Goal: Task Accomplishment & Management: Manage account settings

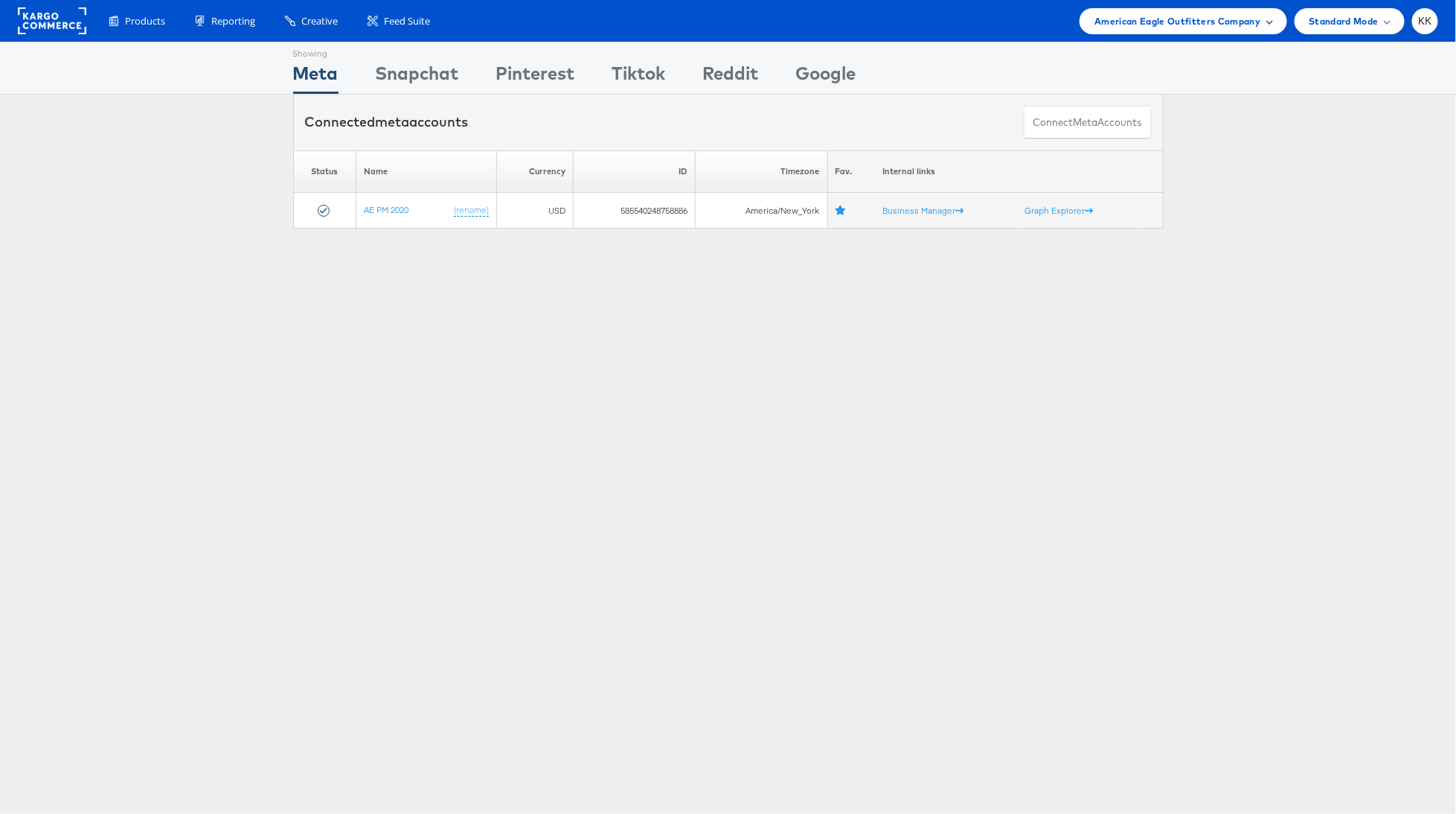
click at [1213, 14] on span "American Eagle Outfitters Company" at bounding box center [1177, 21] width 166 height 16
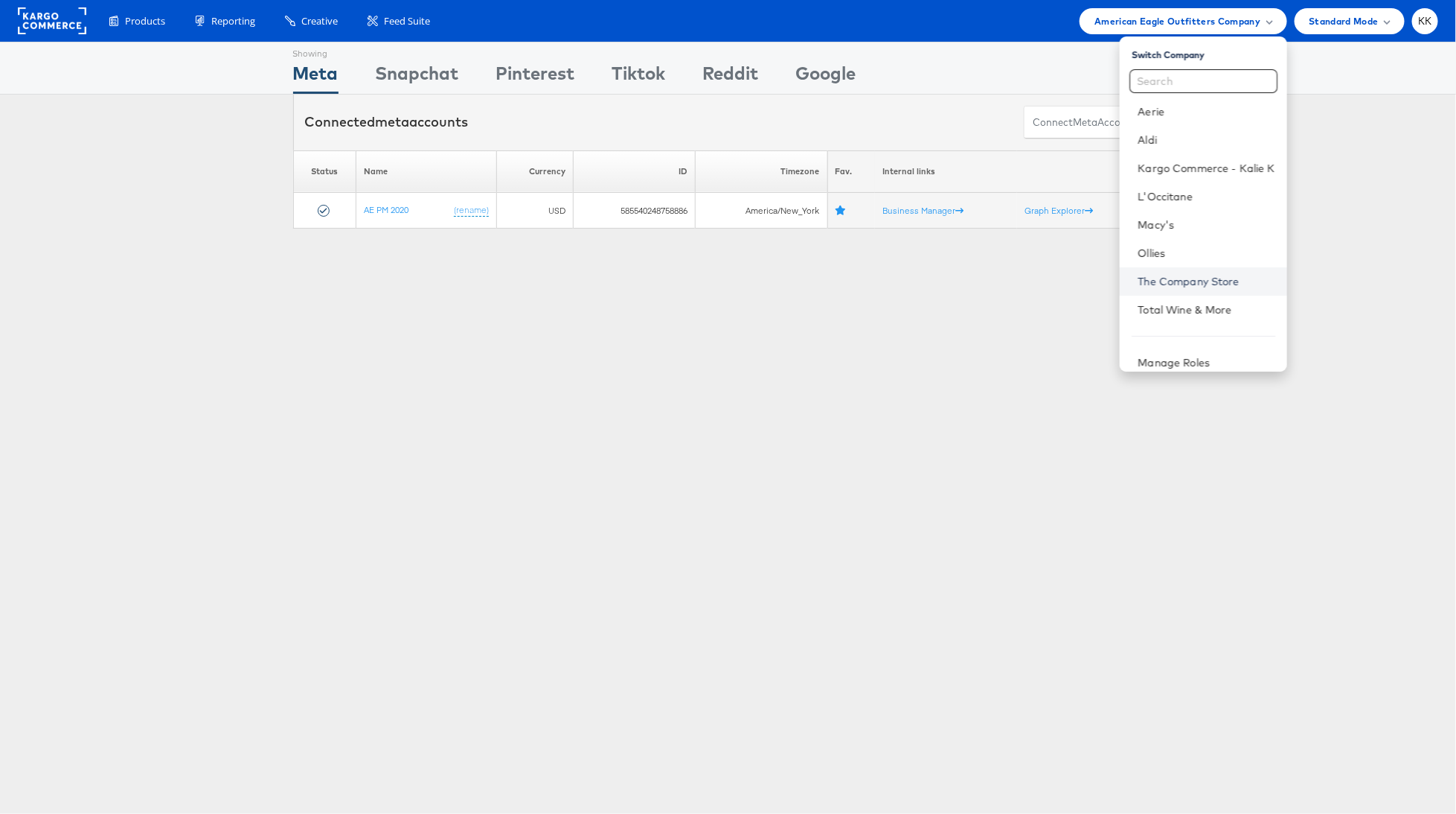
click at [1213, 275] on link "The Company Store" at bounding box center [1206, 281] width 137 height 15
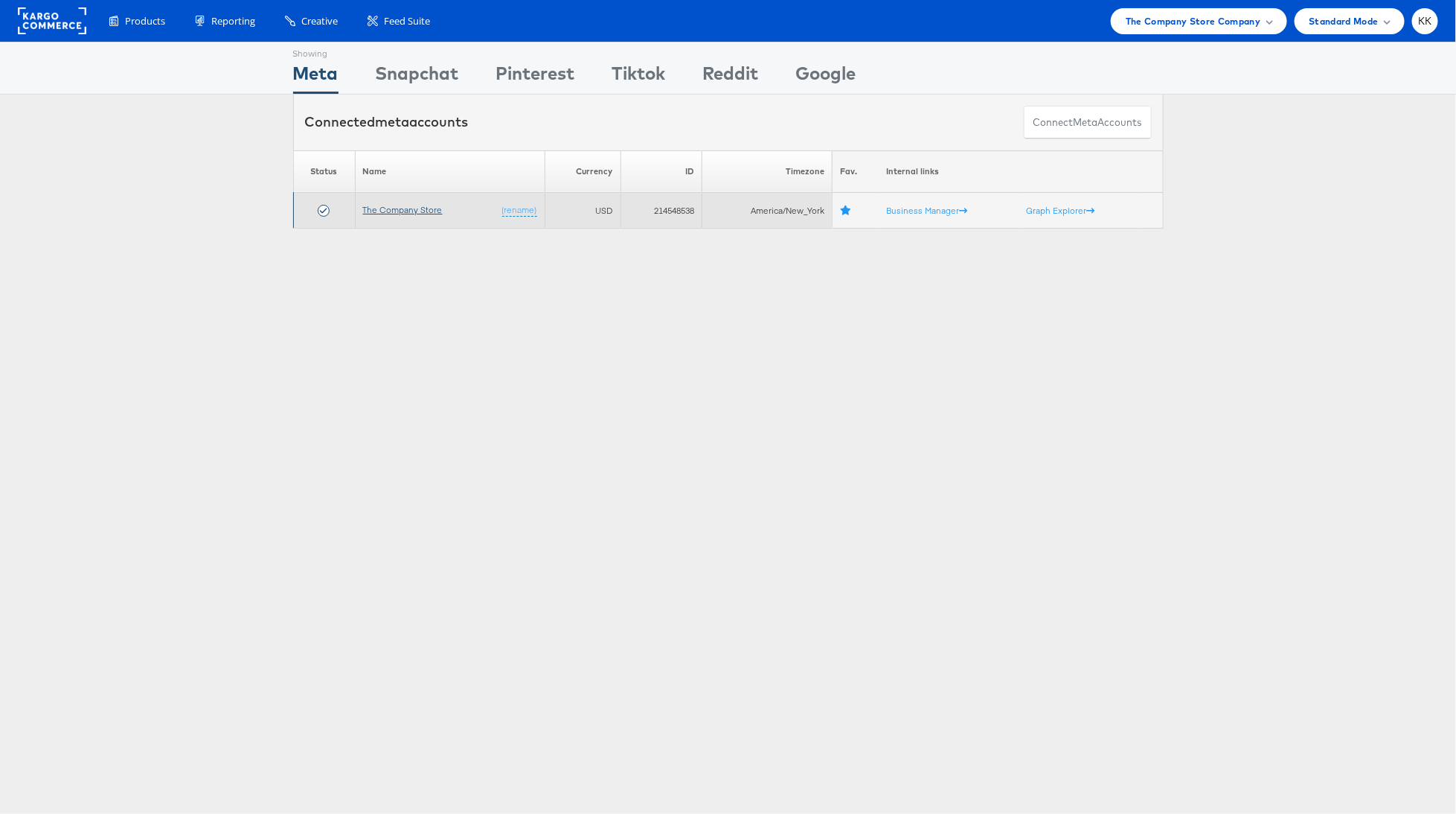
click at [409, 205] on link "The Company Store" at bounding box center [402, 209] width 80 height 12
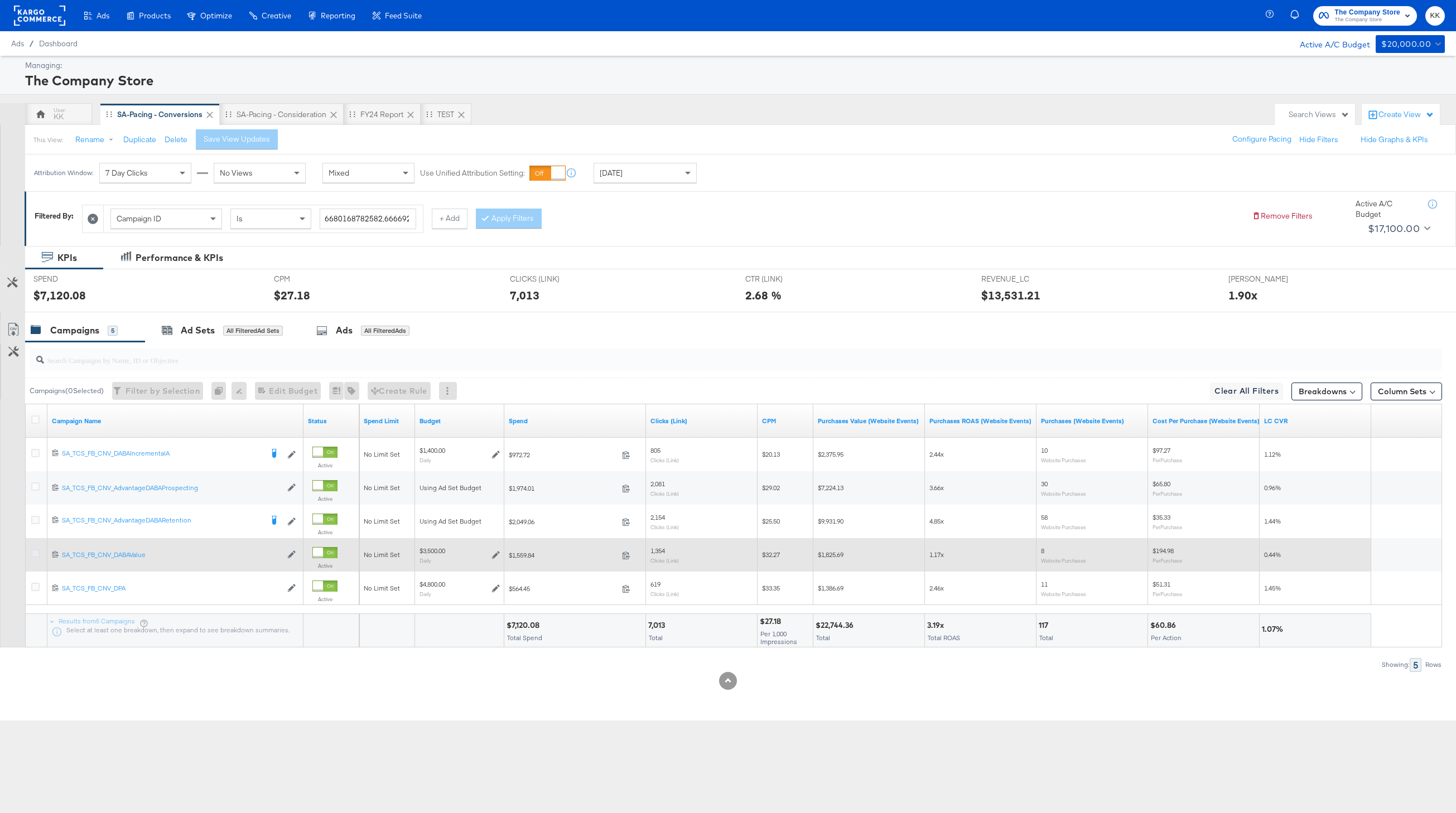
click at [35, 550] on icon at bounding box center [36, 554] width 9 height 9
click at [0, 0] on input "checkbox" at bounding box center [0, 0] width 0 height 0
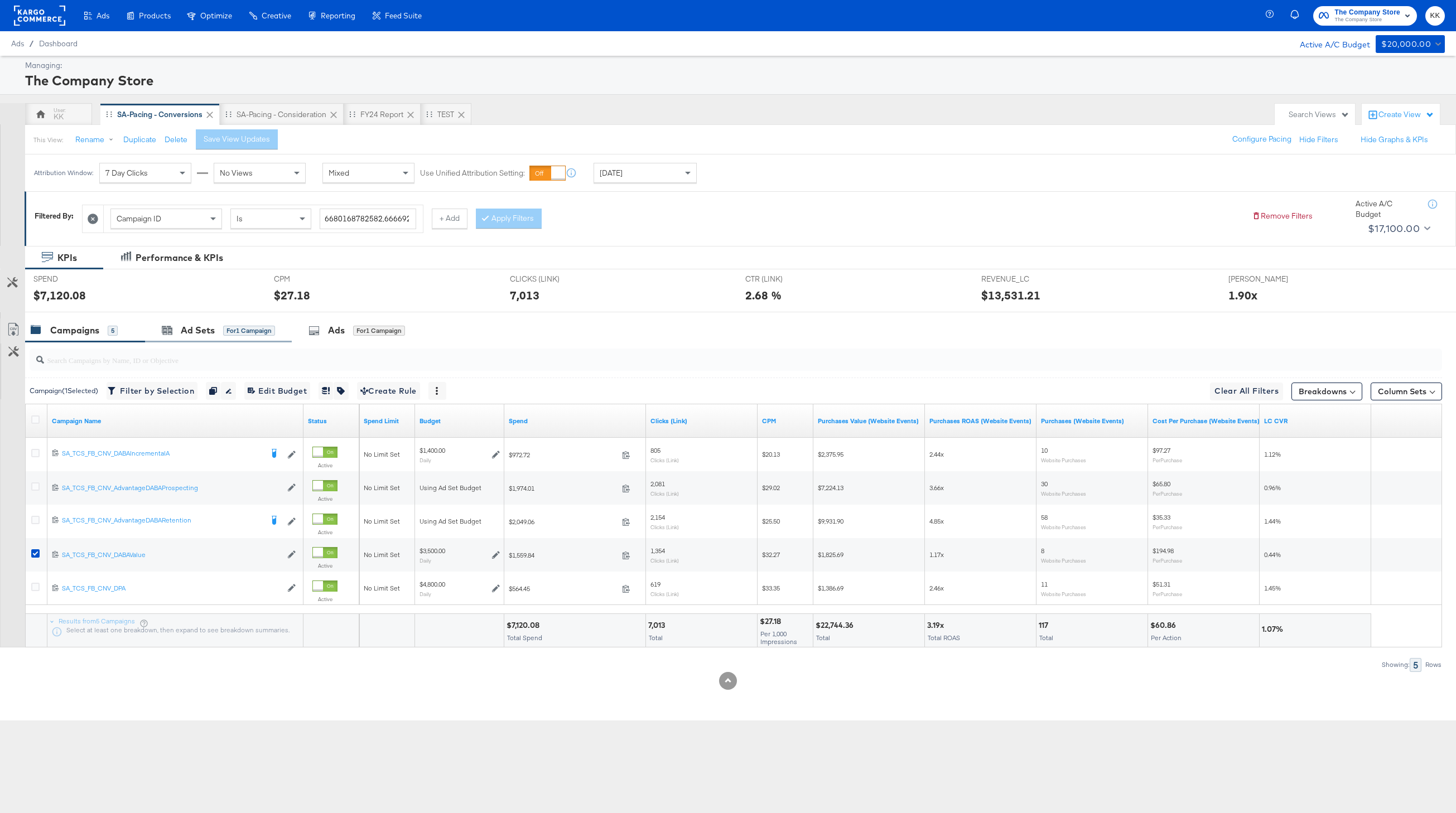
click at [214, 341] on div "Ad Sets for 1 Campaign" at bounding box center [218, 330] width 146 height 24
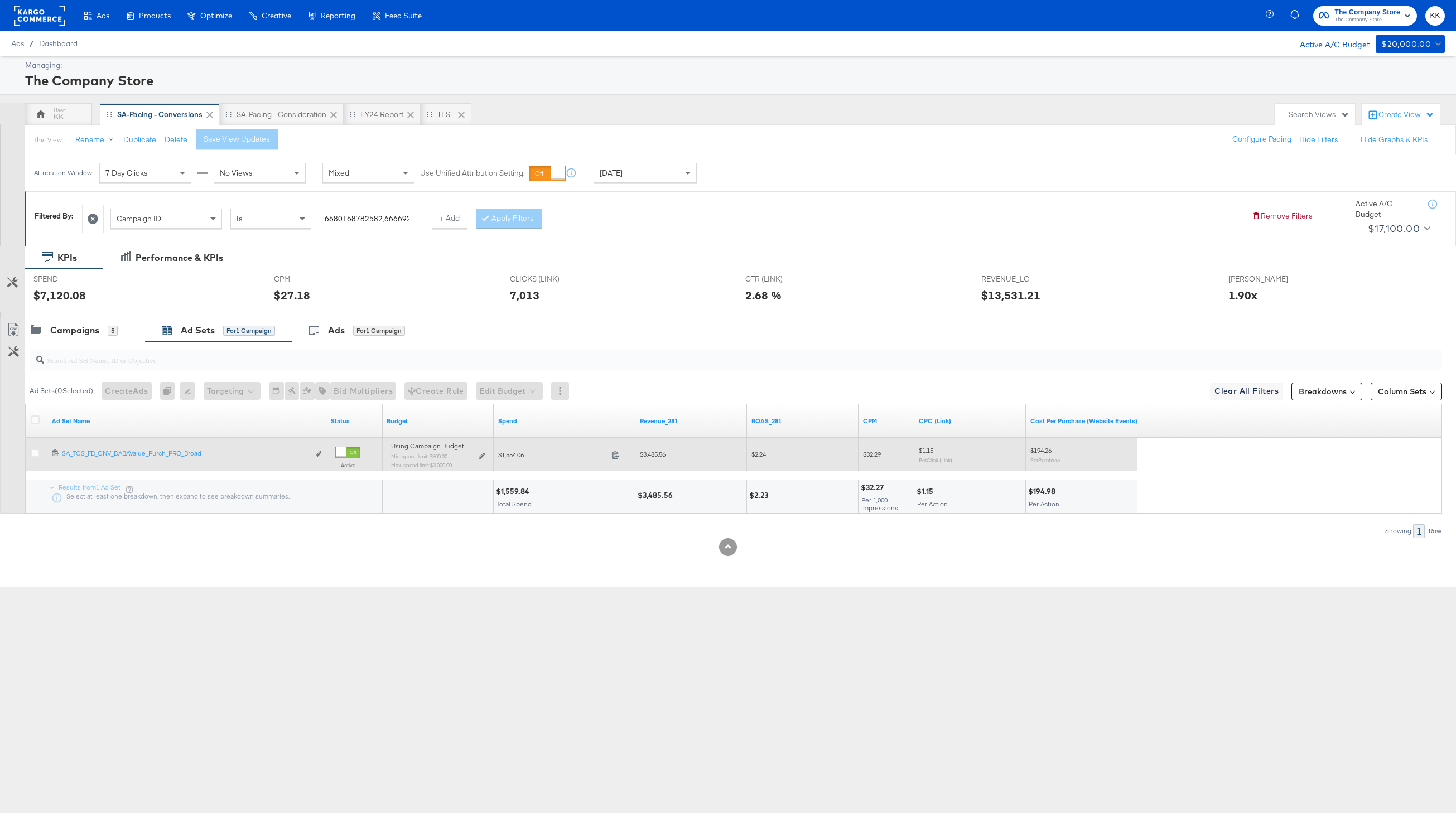
click at [481, 450] on div "Using Campaign Budget Min. spend limit: $800.00 Max. spend limit : $3,000.00 Ed…" at bounding box center [438, 460] width 94 height 26
click at [483, 455] on icon at bounding box center [481, 456] width 6 height 6
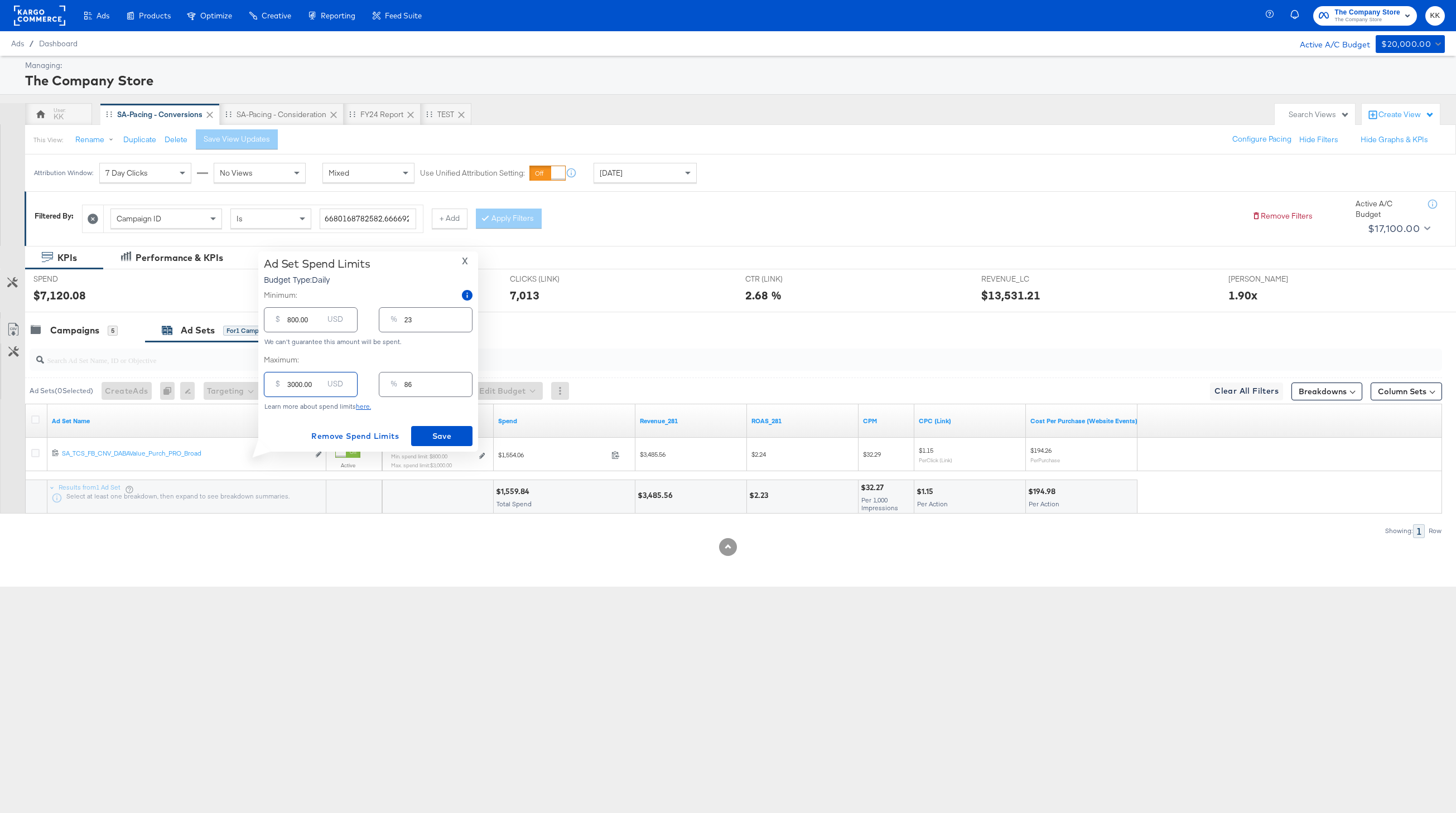
drag, startPoint x: 295, startPoint y: 384, endPoint x: 279, endPoint y: 384, distance: 16.0
click at [279, 384] on div "$ 3000.00 USD" at bounding box center [311, 384] width 94 height 25
type input "100.00"
type input "3"
type input "1800.00"
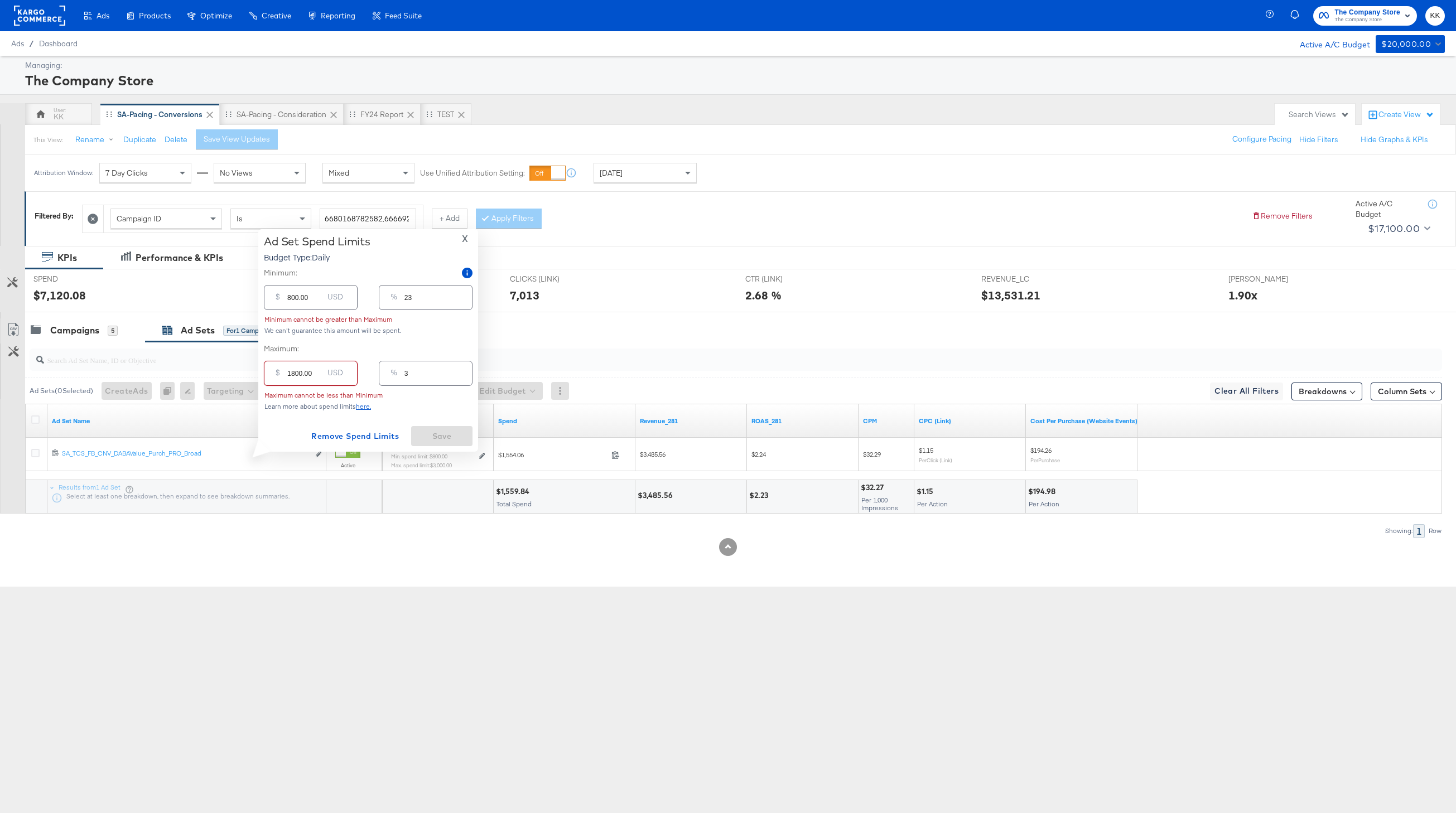
type input "51"
type input "1800.00"
click at [292, 319] on input "800.00" at bounding box center [305, 315] width 36 height 24
type input "00.00"
type input "0"
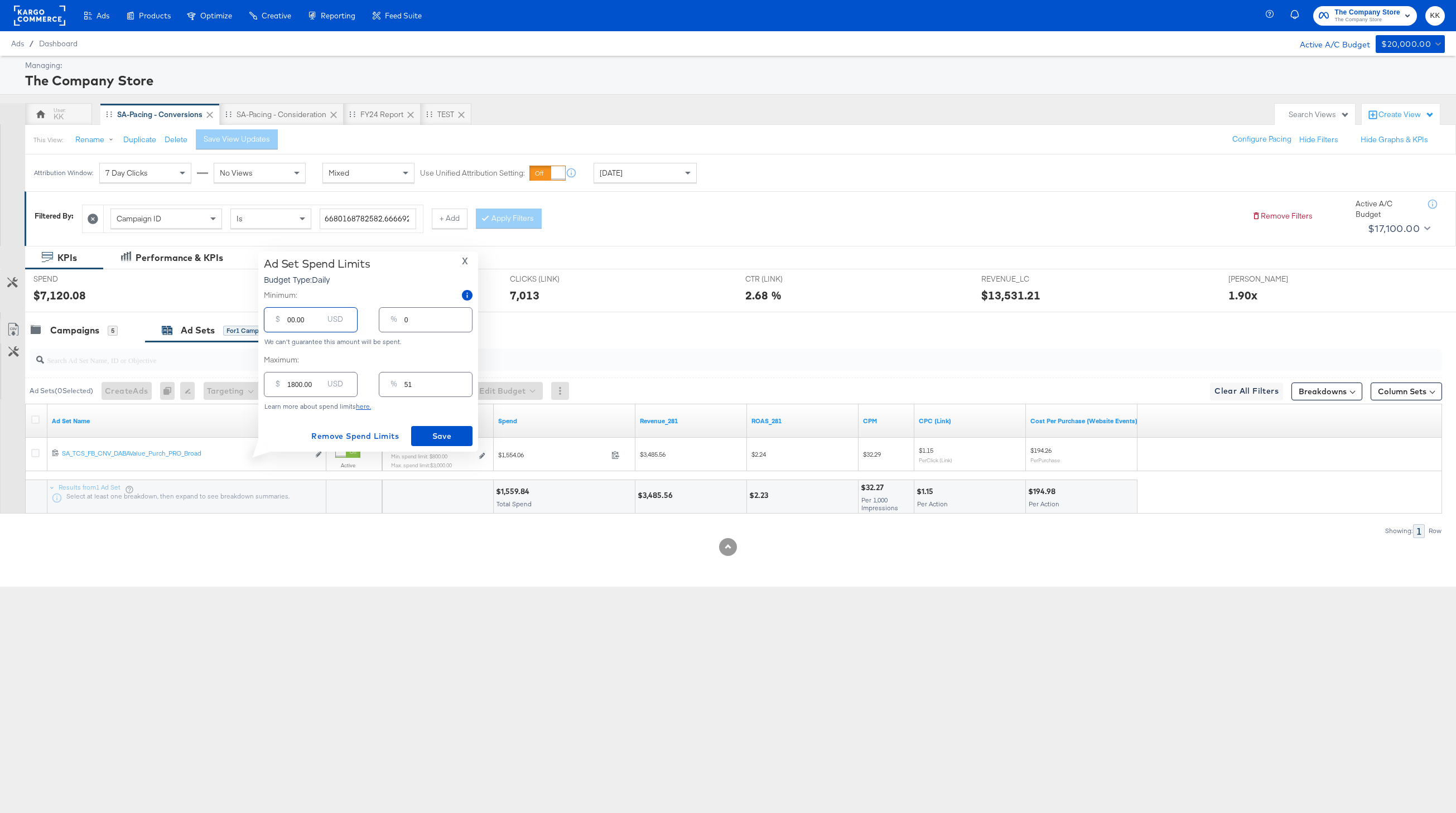
type input "200.00"
type input "6"
type input "200.00"
click at [442, 432] on span "Save" at bounding box center [441, 436] width 53 height 14
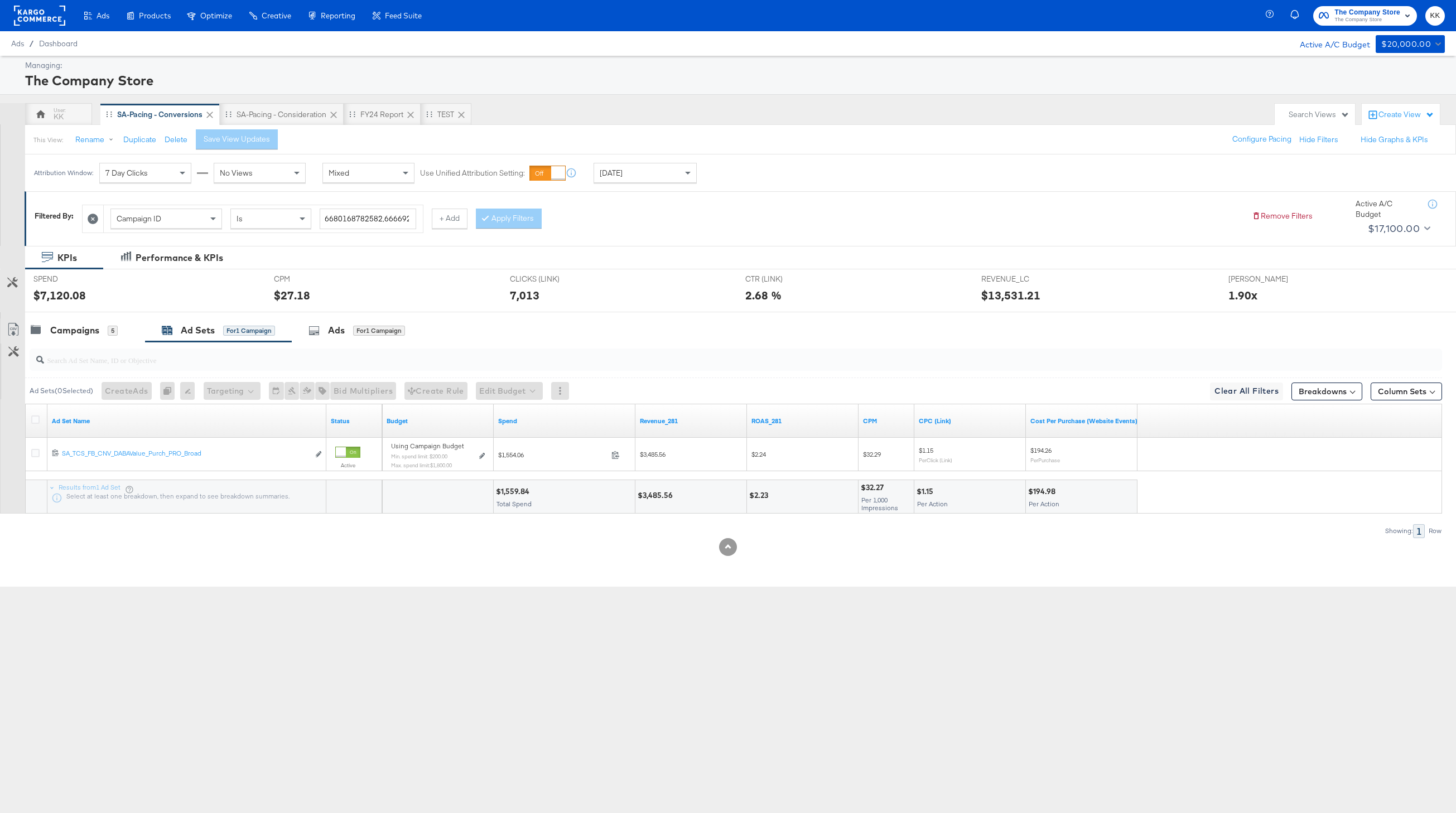
click at [87, 316] on div at bounding box center [728, 316] width 1456 height 9
click at [84, 326] on div "Campaigns" at bounding box center [74, 330] width 49 height 13
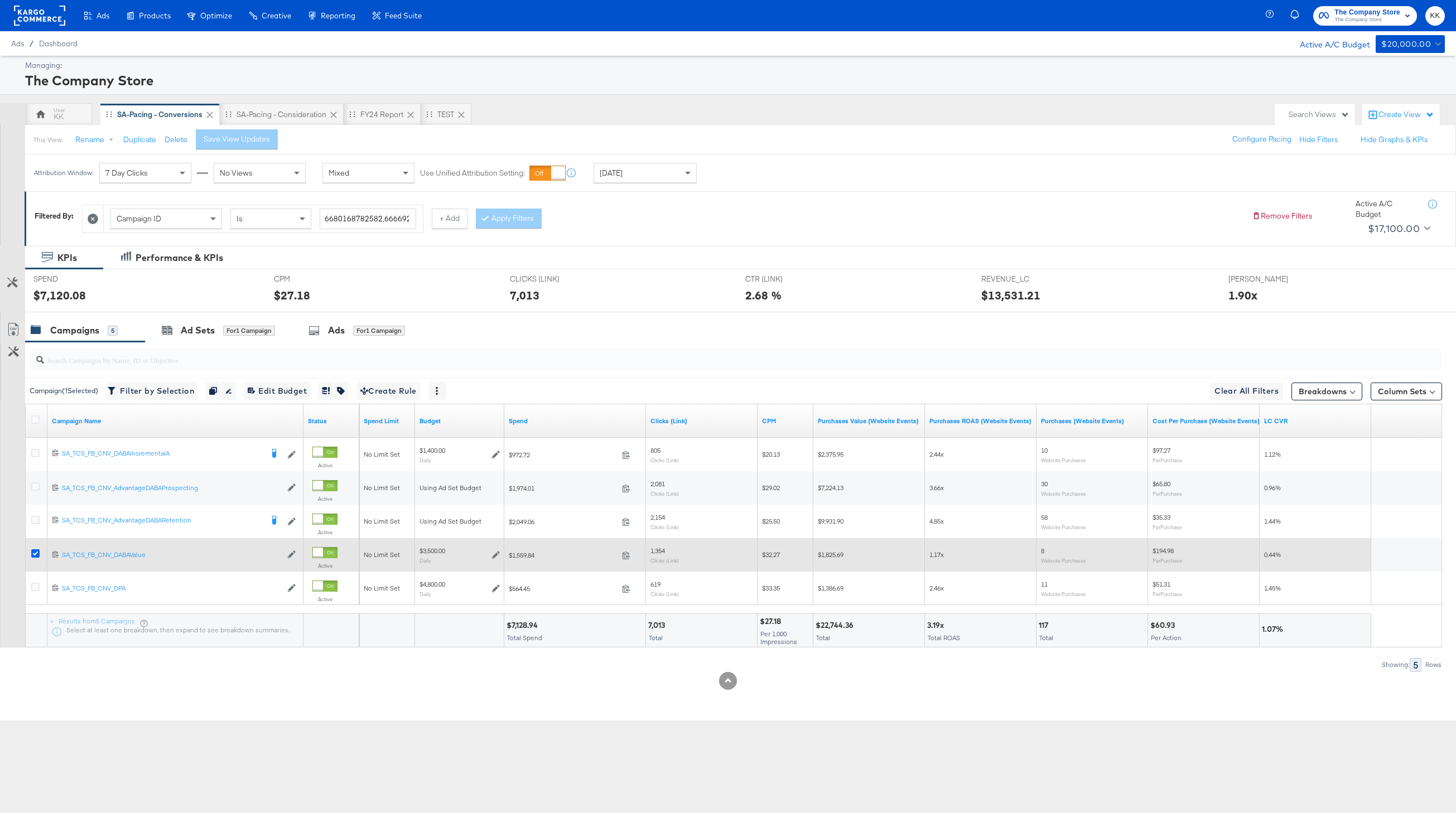
click at [34, 552] on icon at bounding box center [36, 554] width 9 height 9
click at [0, 0] on input "checkbox" at bounding box center [0, 0] width 0 height 0
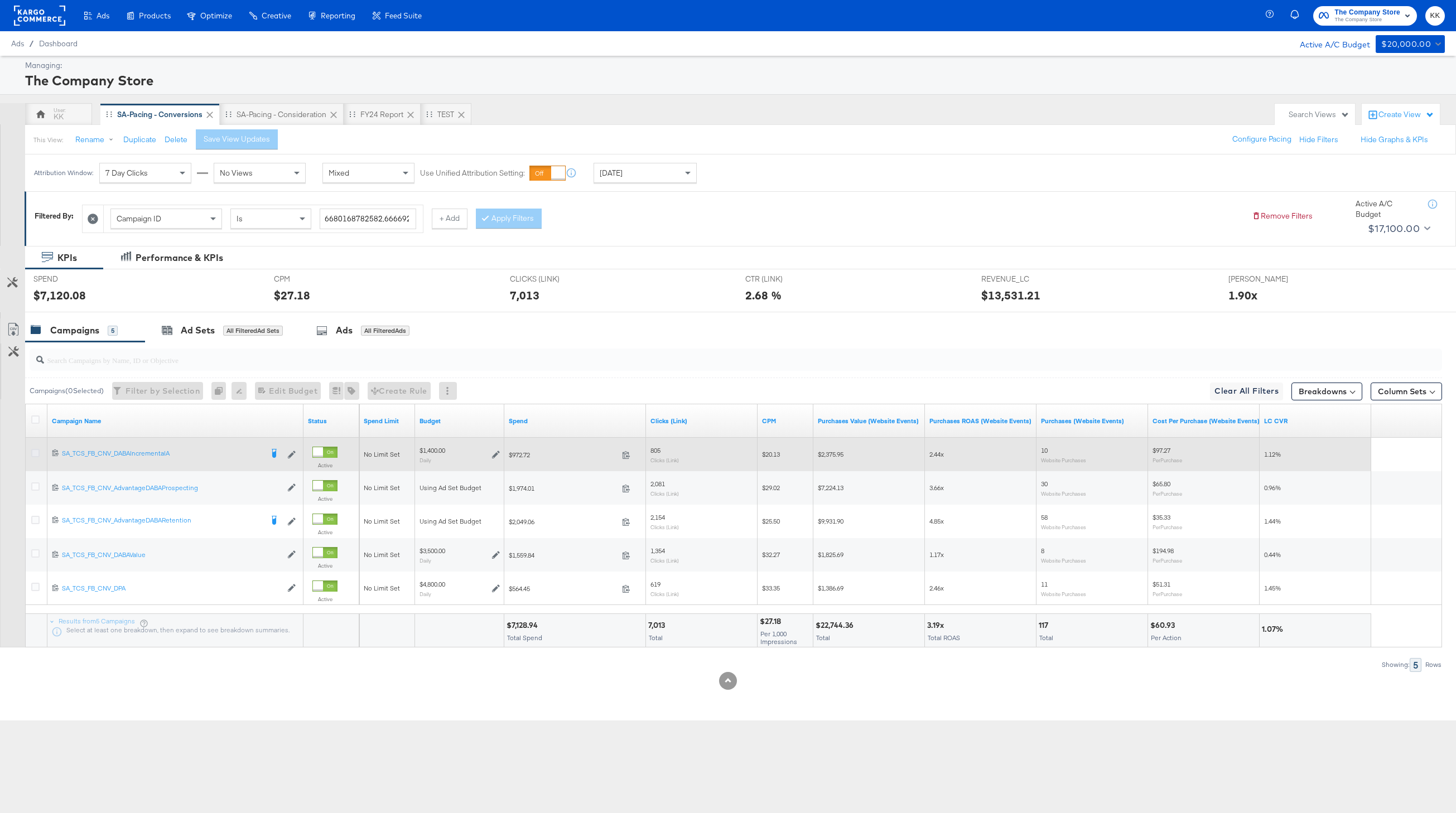
click at [36, 452] on icon at bounding box center [36, 453] width 9 height 9
click at [0, 0] on input "checkbox" at bounding box center [0, 0] width 0 height 0
click at [35, 452] on icon at bounding box center [36, 453] width 9 height 9
click at [0, 0] on input "checkbox" at bounding box center [0, 0] width 0 height 0
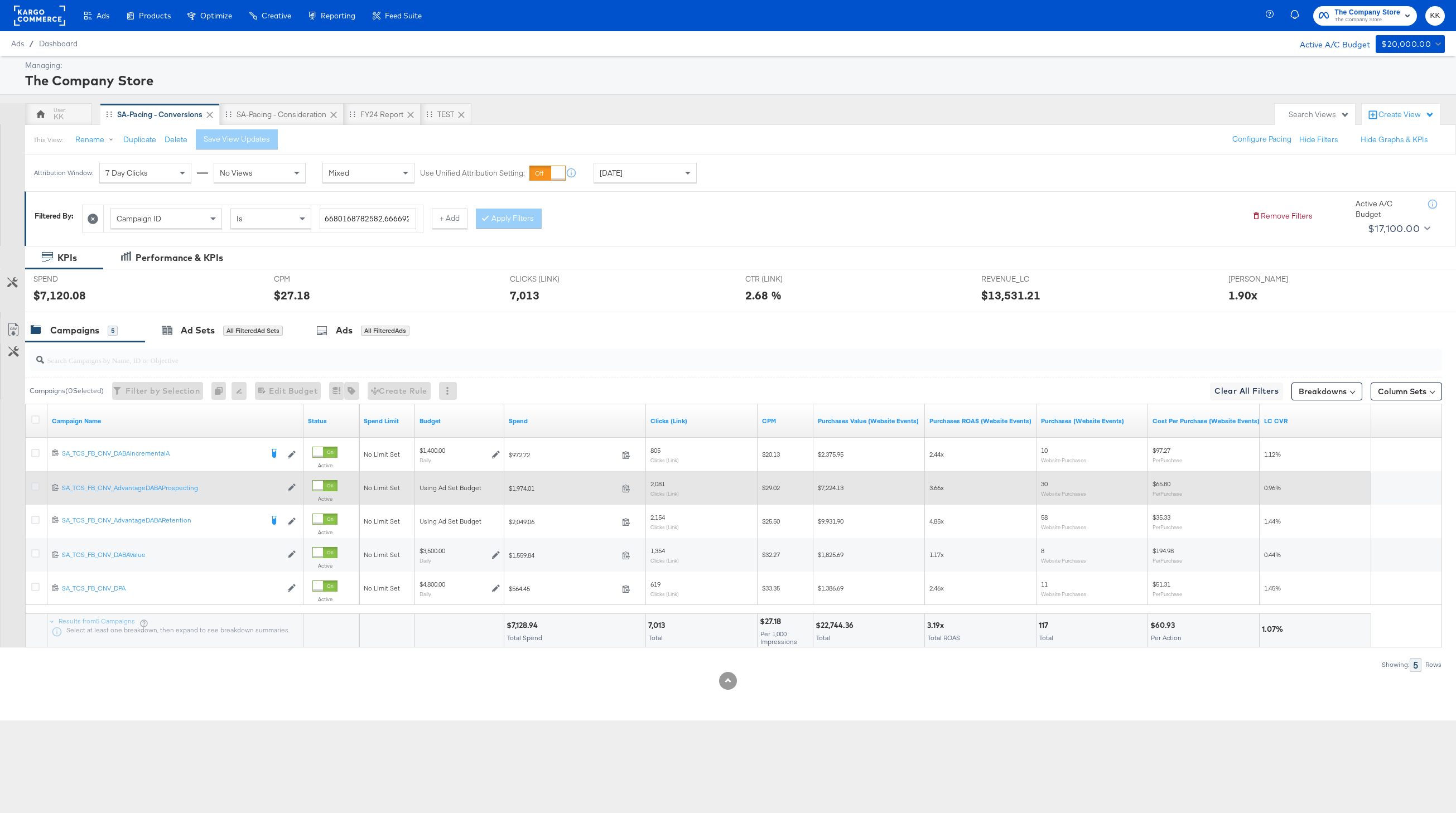
click at [35, 484] on icon at bounding box center [36, 487] width 9 height 9
click at [0, 0] on input "checkbox" at bounding box center [0, 0] width 0 height 0
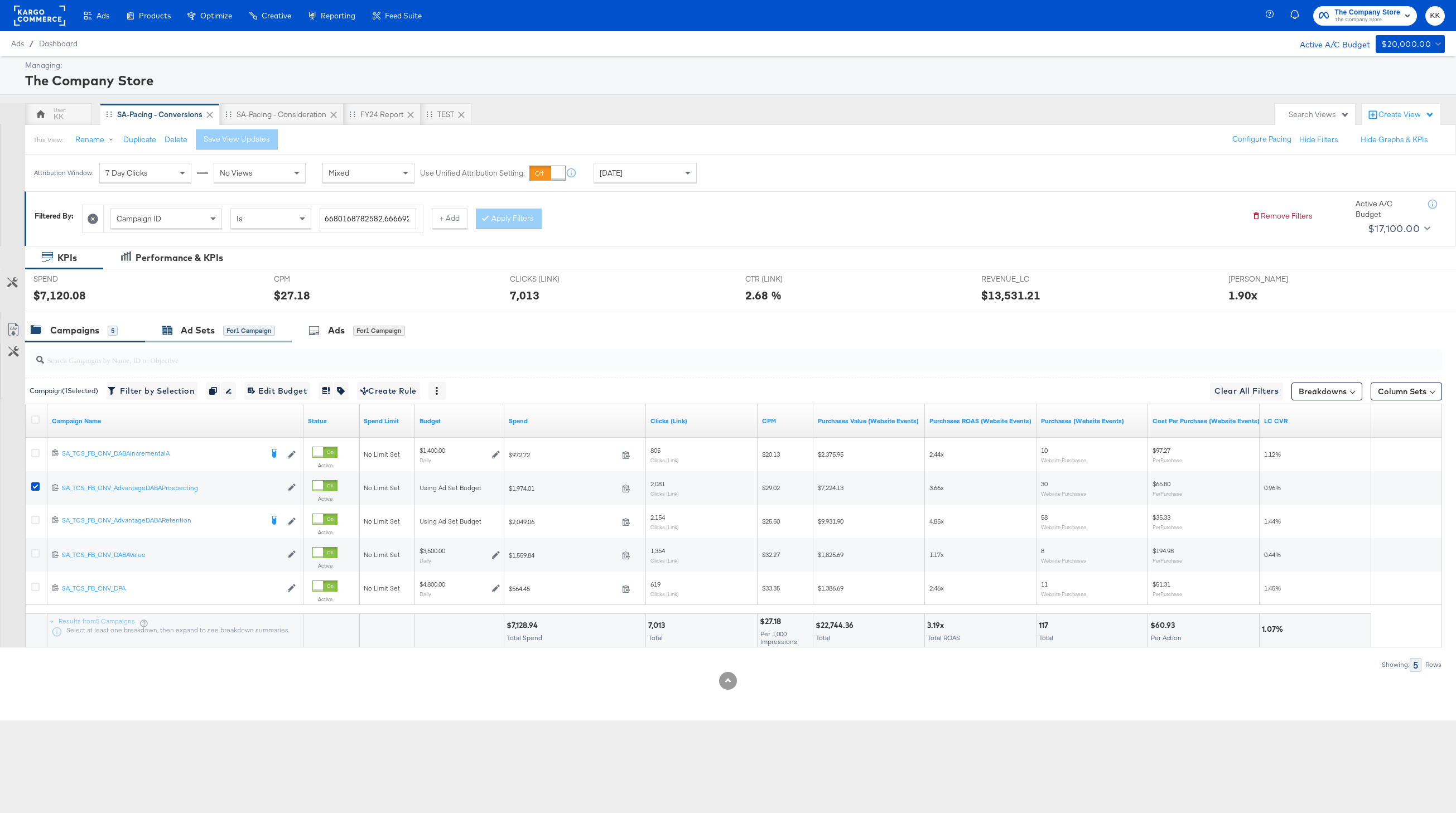
click at [206, 327] on div "Ad Sets" at bounding box center [197, 330] width 34 height 13
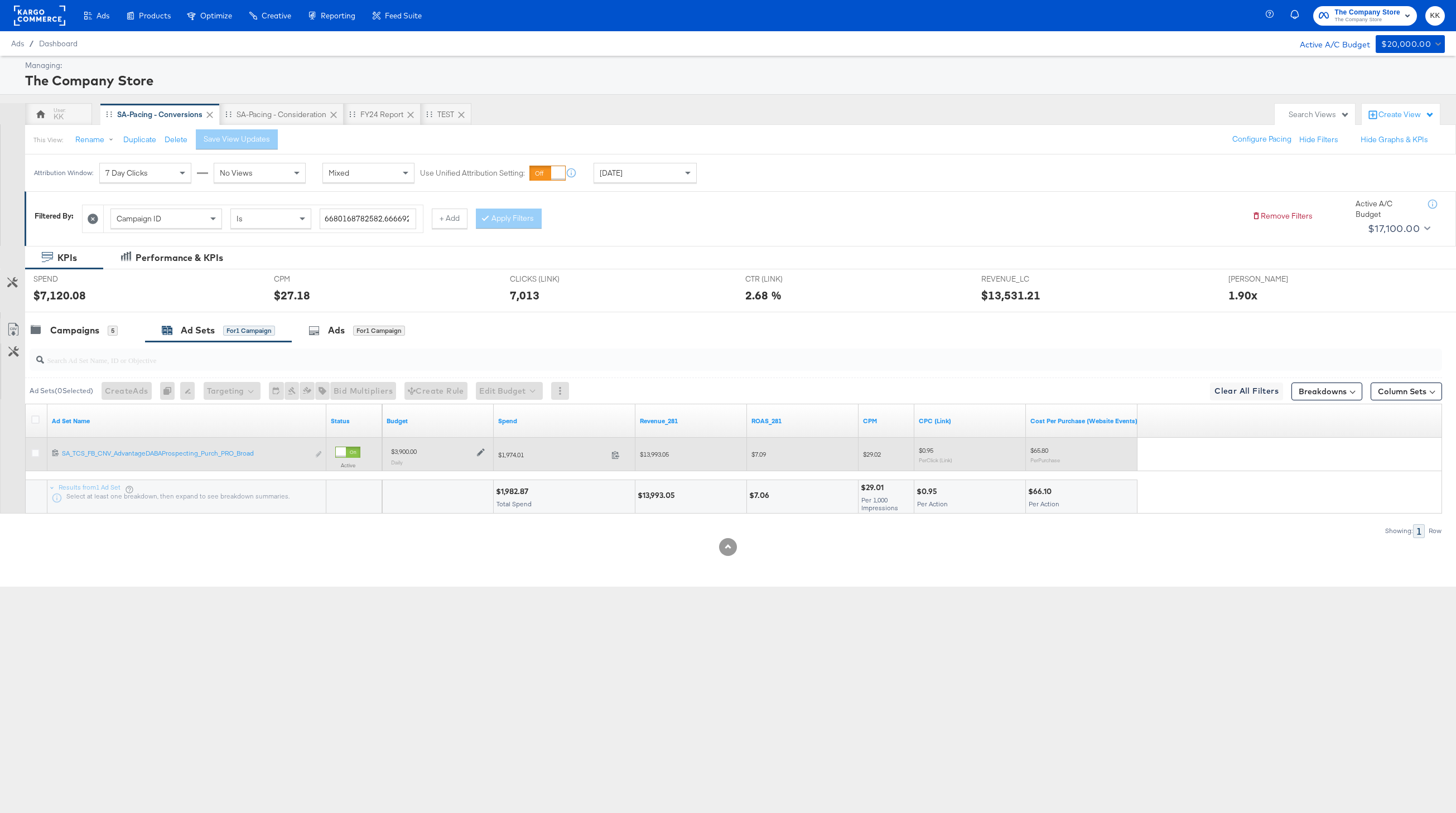
click at [480, 452] on icon at bounding box center [481, 453] width 8 height 8
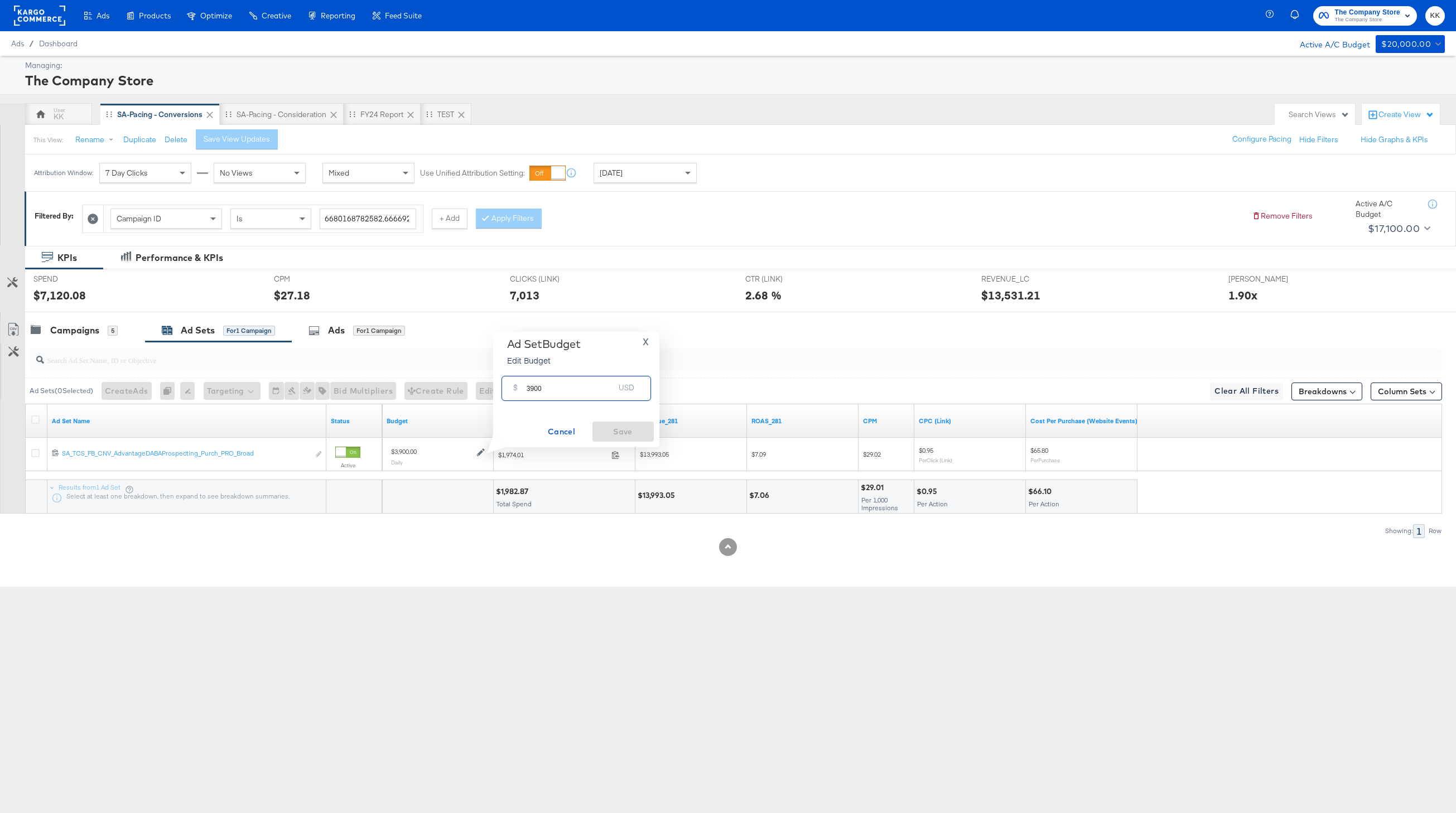
click at [532, 386] on input "3900" at bounding box center [570, 384] width 88 height 24
type input "3600"
click at [642, 445] on div "Ad Set Budget Edit Budget X $ 3600 USD Cancel Save" at bounding box center [576, 389] width 166 height 116
click at [633, 432] on span "Save" at bounding box center [623, 432] width 53 height 14
click at [81, 352] on input "search" at bounding box center [676, 355] width 1265 height 22
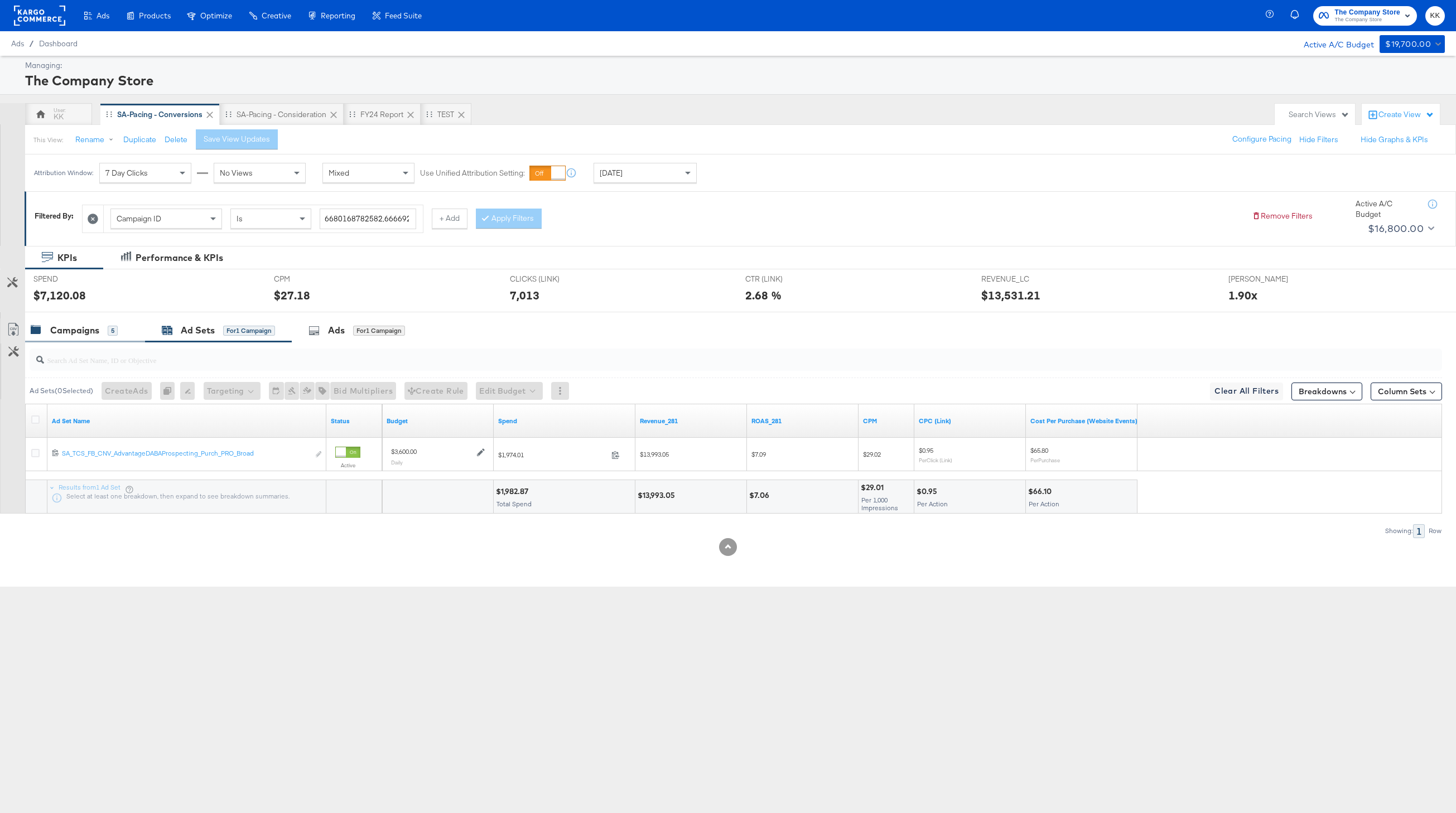
click at [74, 338] on div "Campaigns 5" at bounding box center [85, 330] width 120 height 24
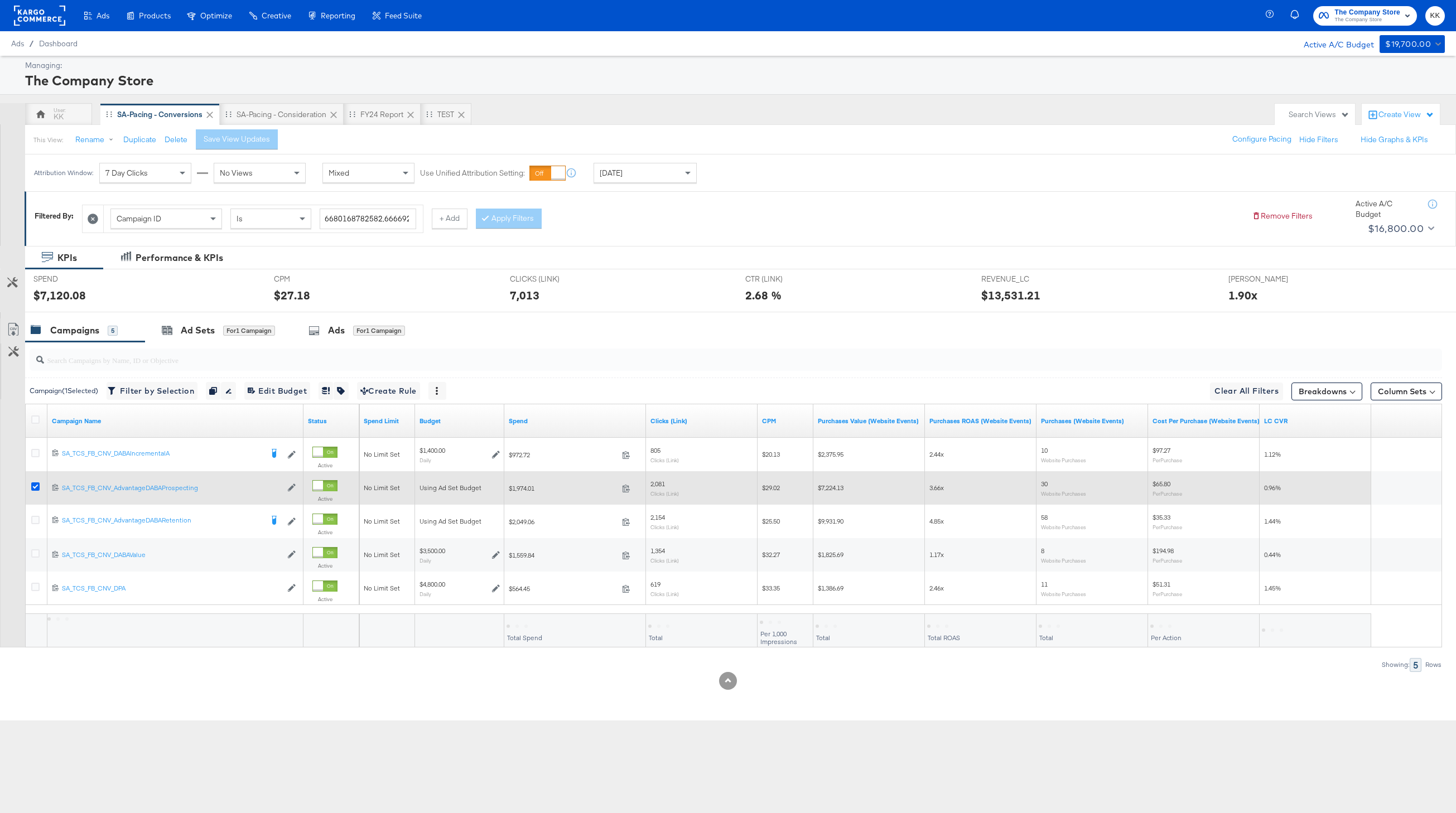
click at [32, 484] on icon at bounding box center [36, 487] width 9 height 9
click at [0, 0] on input "checkbox" at bounding box center [0, 0] width 0 height 0
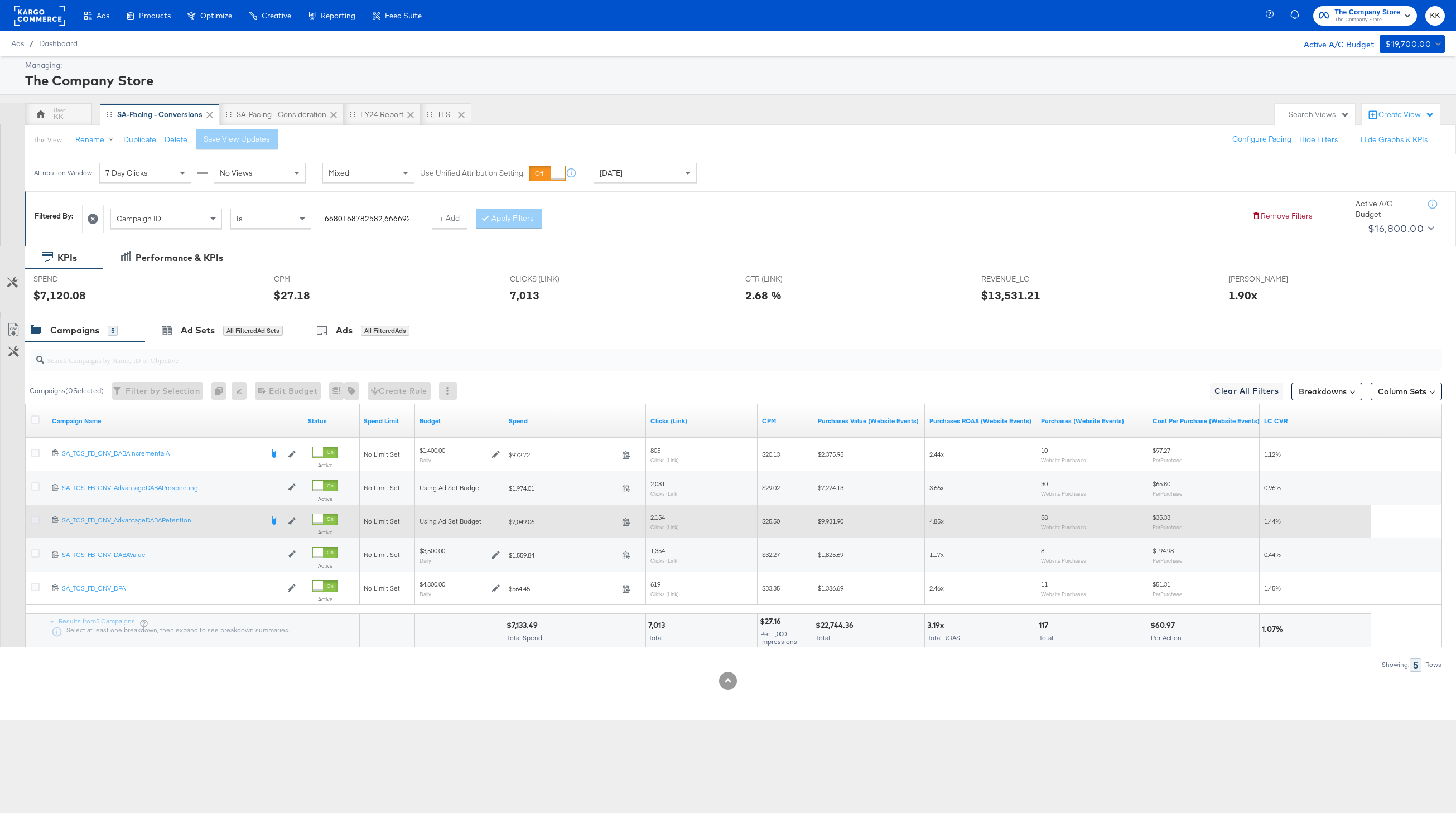
click at [37, 523] on icon at bounding box center [36, 520] width 9 height 9
click at [0, 0] on input "checkbox" at bounding box center [0, 0] width 0 height 0
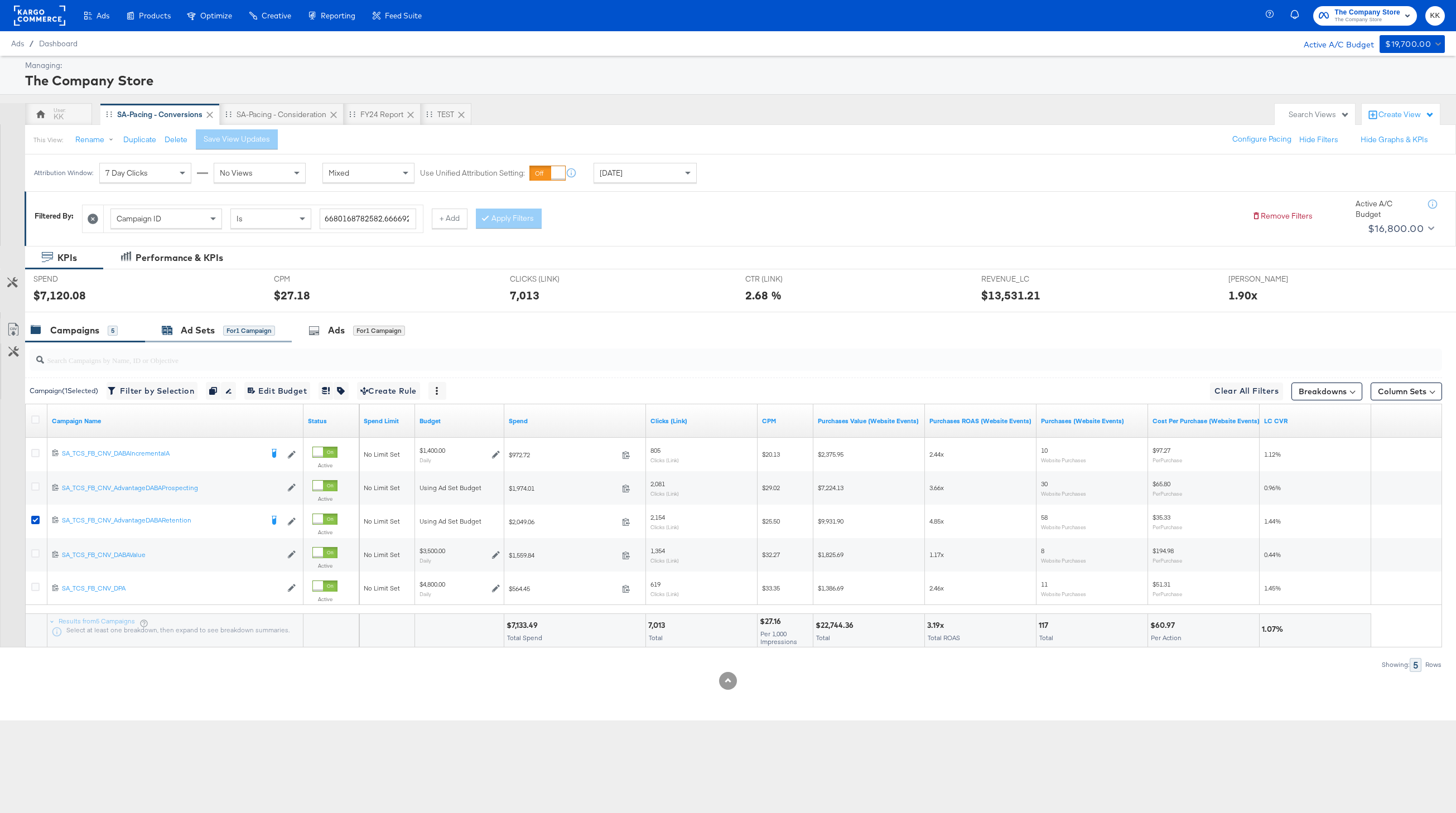
click at [196, 325] on div "Ad Sets" at bounding box center [197, 330] width 34 height 13
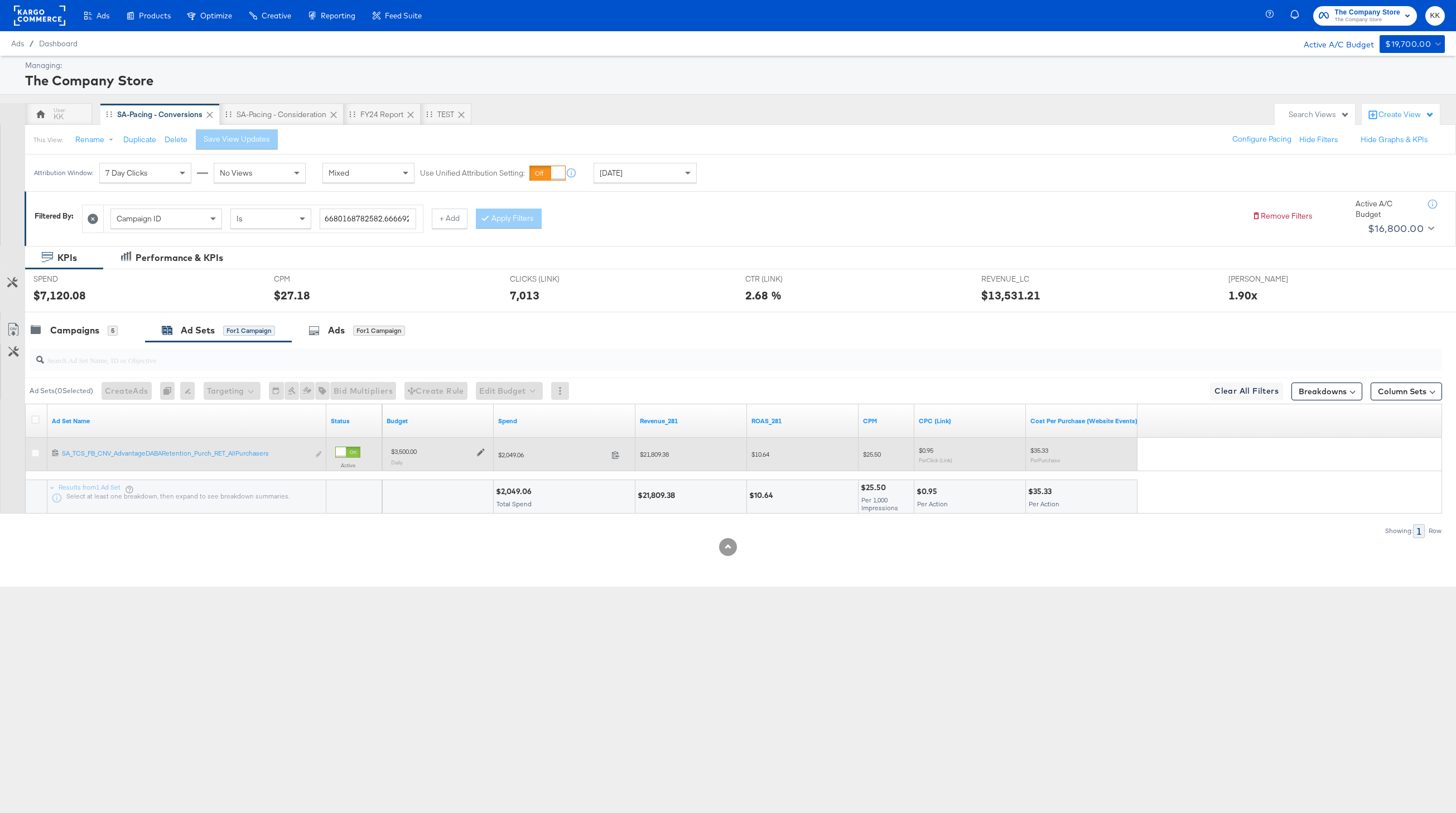
click at [476, 453] on div at bounding box center [479, 451] width 11 height 9
click at [478, 453] on icon at bounding box center [481, 452] width 8 height 8
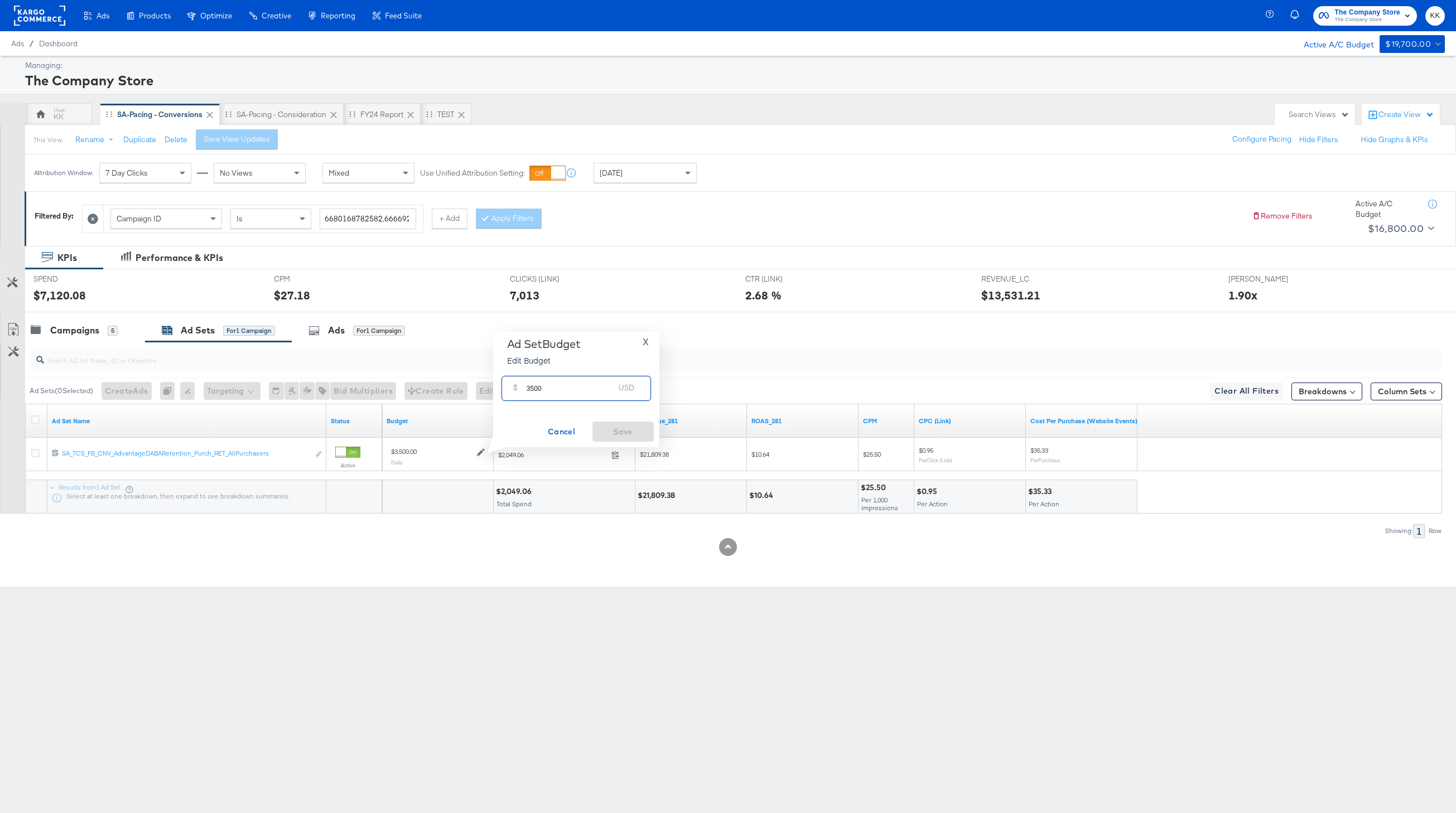
click at [533, 389] on input "3500" at bounding box center [570, 384] width 88 height 24
type input "3300"
click at [625, 431] on span "Save" at bounding box center [623, 432] width 53 height 14
click at [97, 334] on div "Campaigns" at bounding box center [74, 330] width 49 height 13
